Goal: Task Accomplishment & Management: Manage account settings

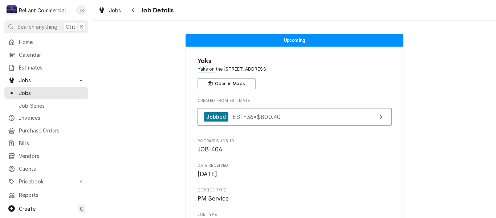
scroll to position [313, 0]
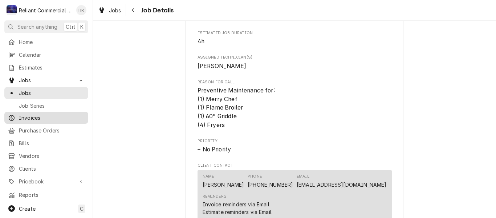
click at [31, 115] on span "Invoices" at bounding box center [52, 118] width 66 height 8
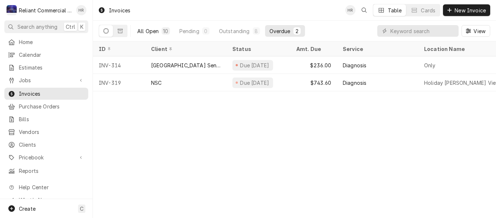
click at [147, 28] on div "All Open" at bounding box center [147, 31] width 21 height 8
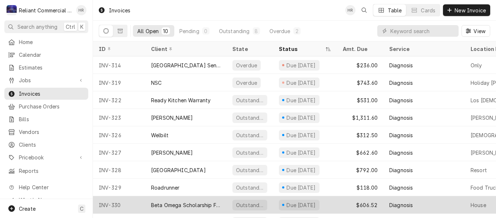
click at [221, 204] on div "Beta Omega Scholarship Foundation" at bounding box center [185, 204] width 81 height 17
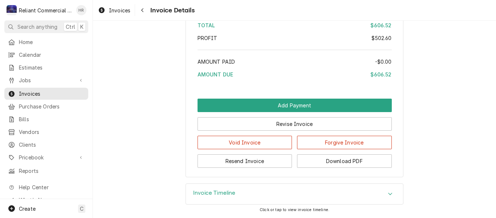
scroll to position [1051, 0]
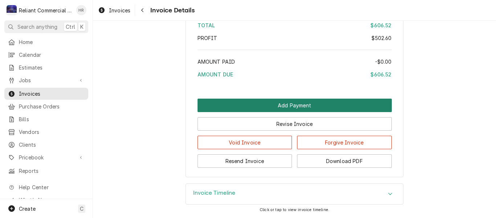
click at [294, 106] on button "Add Payment" at bounding box center [295, 104] width 194 height 13
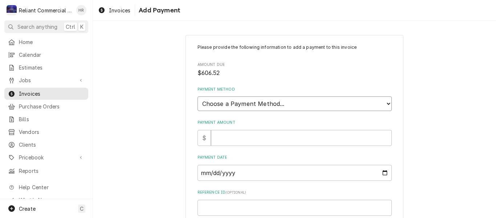
click at [385, 101] on select "Choose a Payment Method... Cash Check Credit/Debit Card ACH/eCheck Other" at bounding box center [295, 103] width 194 height 15
select select "2"
click at [198, 96] on select "Choose a Payment Method... Cash Check Credit/Debit Card ACH/eCheck Other" at bounding box center [295, 103] width 194 height 15
click at [279, 173] on input "Payment Date" at bounding box center [295, 173] width 194 height 16
click at [381, 171] on input "Payment Date" at bounding box center [295, 173] width 194 height 16
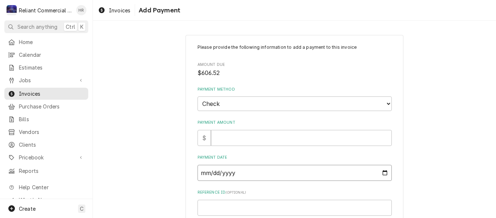
type textarea "x"
type input "[DATE]"
click at [275, 140] on input "Payment Amount" at bounding box center [301, 138] width 181 height 16
type textarea "x"
type input "6"
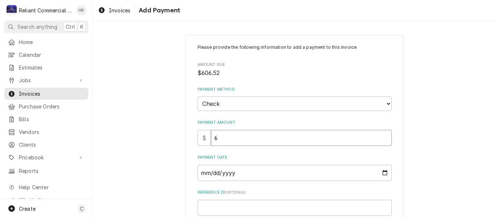
type textarea "x"
type input "60"
type textarea "x"
type input "606"
type textarea "x"
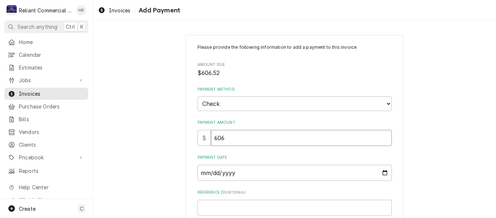
type input "606.5"
type textarea "x"
type input "606.52"
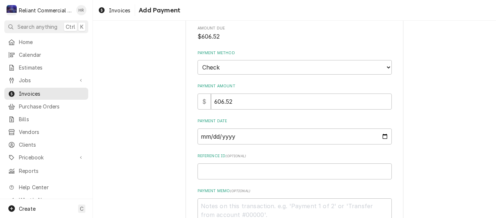
scroll to position [94, 0]
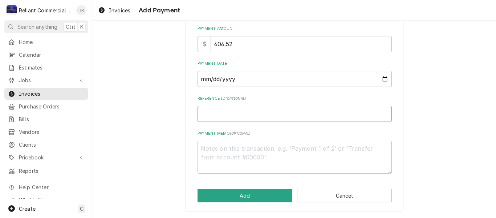
click at [245, 115] on input "Reference ID ( optional )" at bounding box center [295, 114] width 194 height 16
type textarea "x"
type input "2"
type textarea "x"
type input "20"
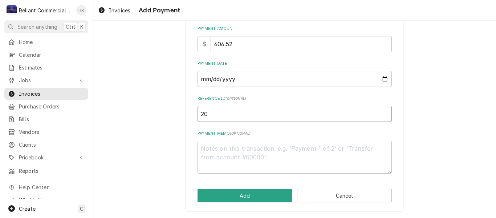
type textarea "x"
type input "208"
type textarea "x"
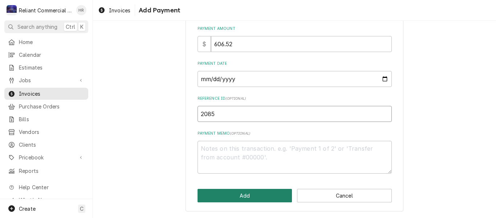
type input "2085"
click at [256, 194] on button "Add" at bounding box center [245, 195] width 95 height 13
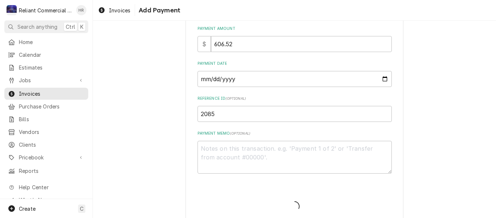
type textarea "x"
